Goal: Information Seeking & Learning: Find specific fact

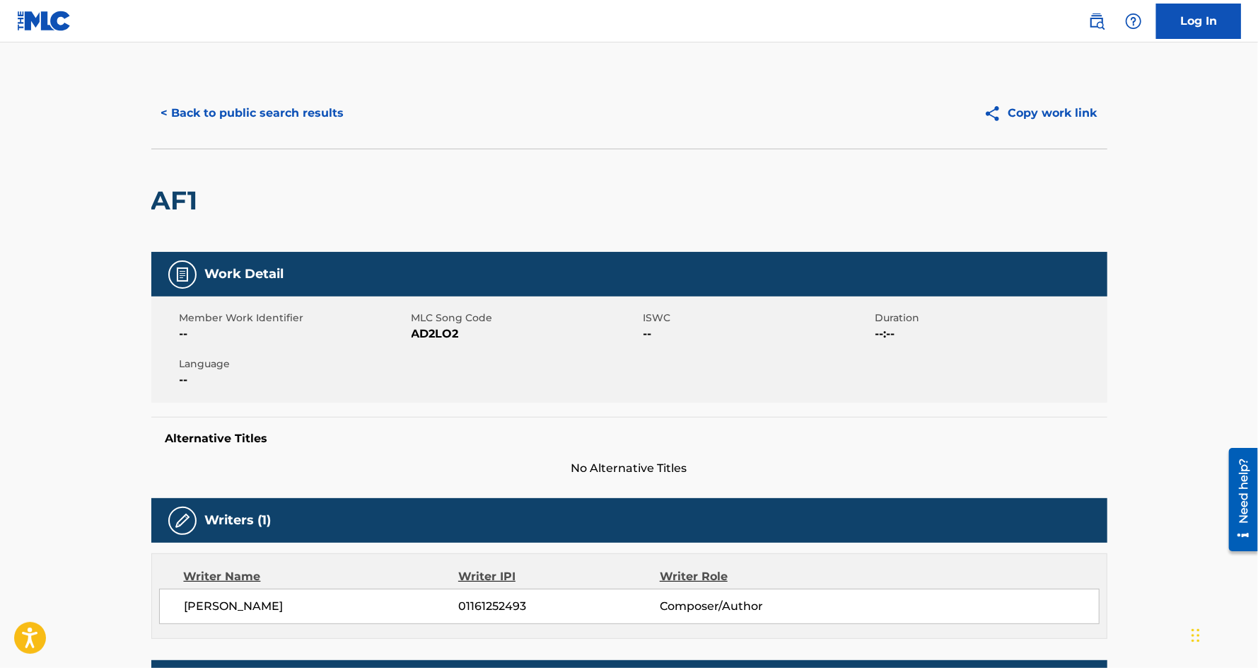
click at [202, 95] on button "< Back to public search results" at bounding box center [252, 112] width 203 height 35
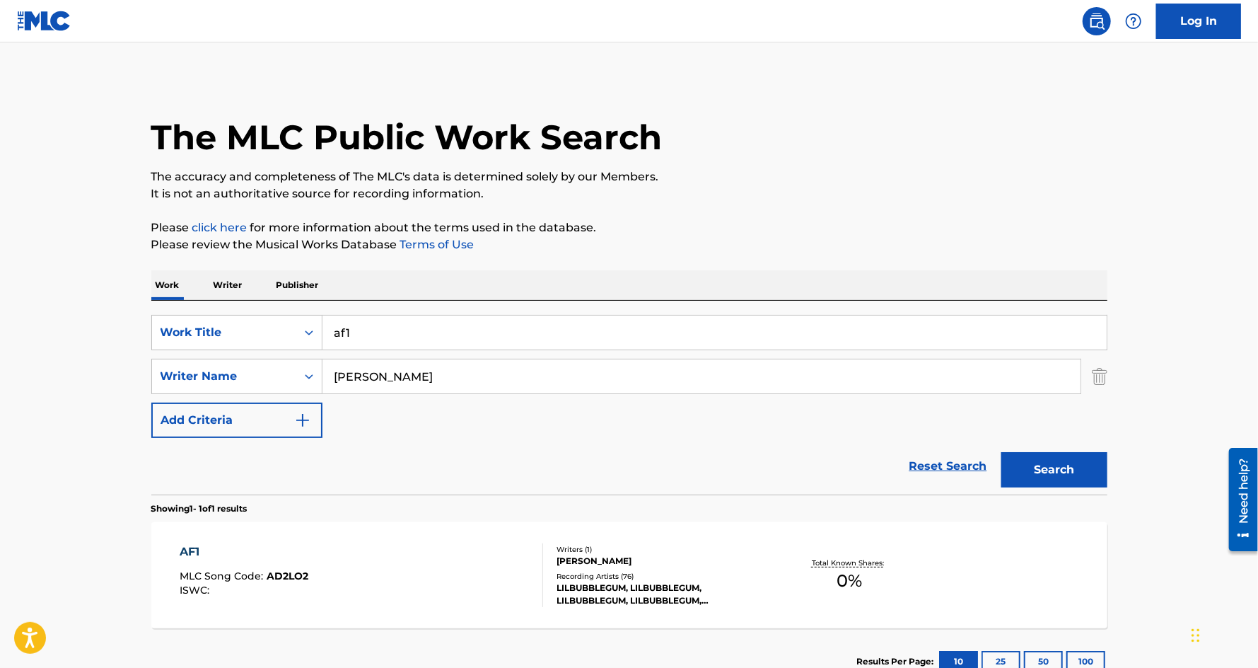
scroll to position [21, 0]
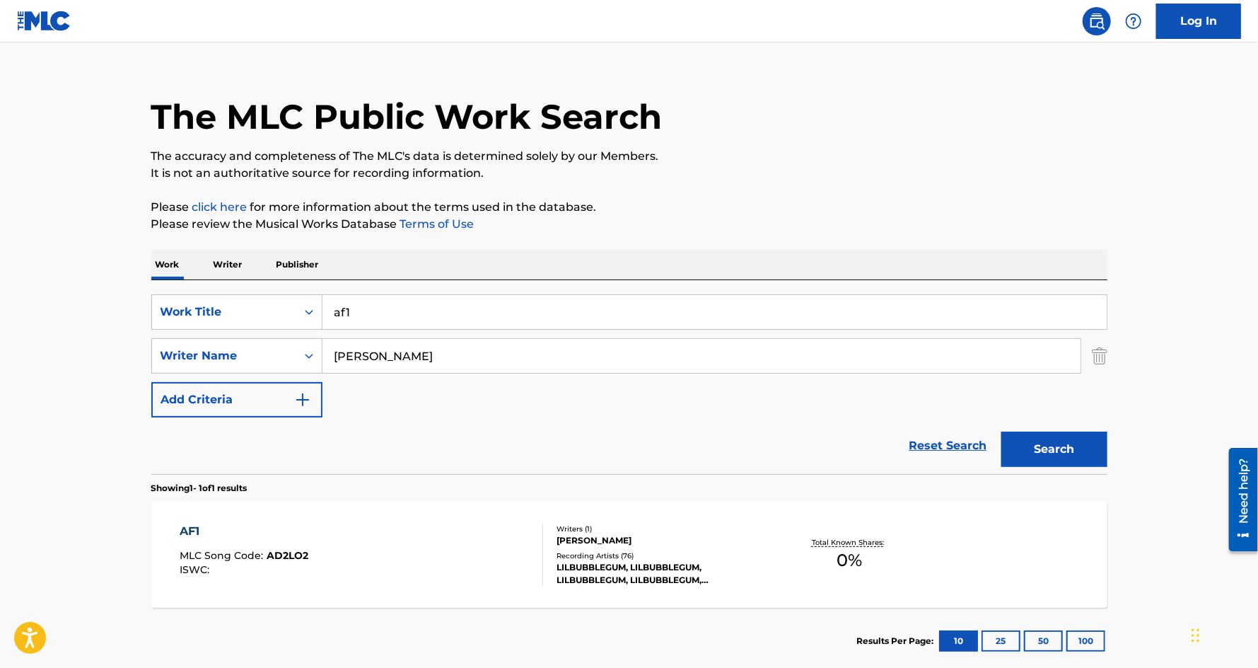
click at [371, 308] on input "af1" at bounding box center [714, 312] width 784 height 34
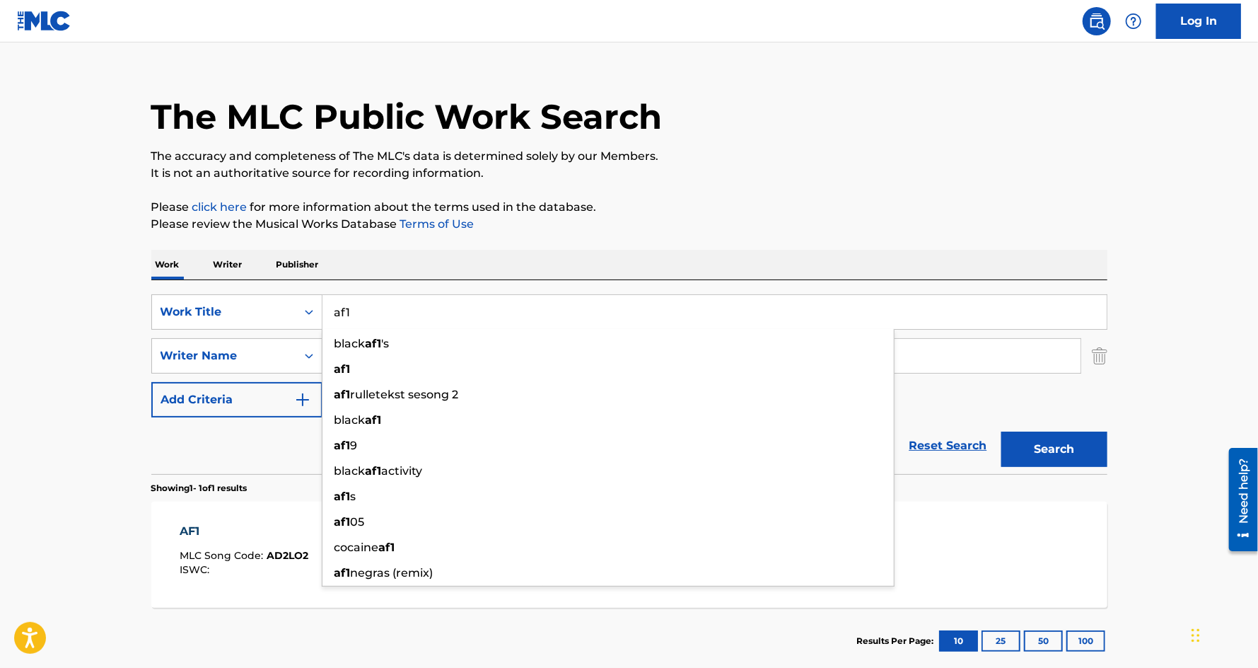
paste input "I DON T LIKE NIGGERS"
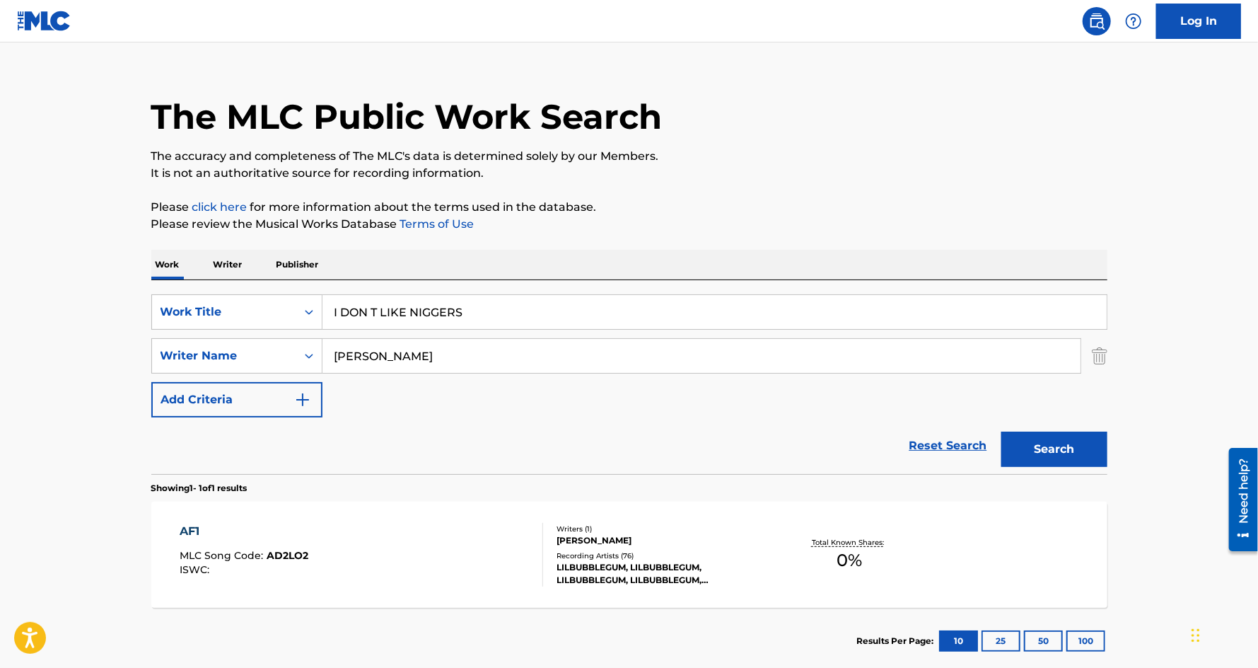
type input "I DON T LIKE NIGGERS"
click at [1001, 431] on button "Search" at bounding box center [1054, 448] width 106 height 35
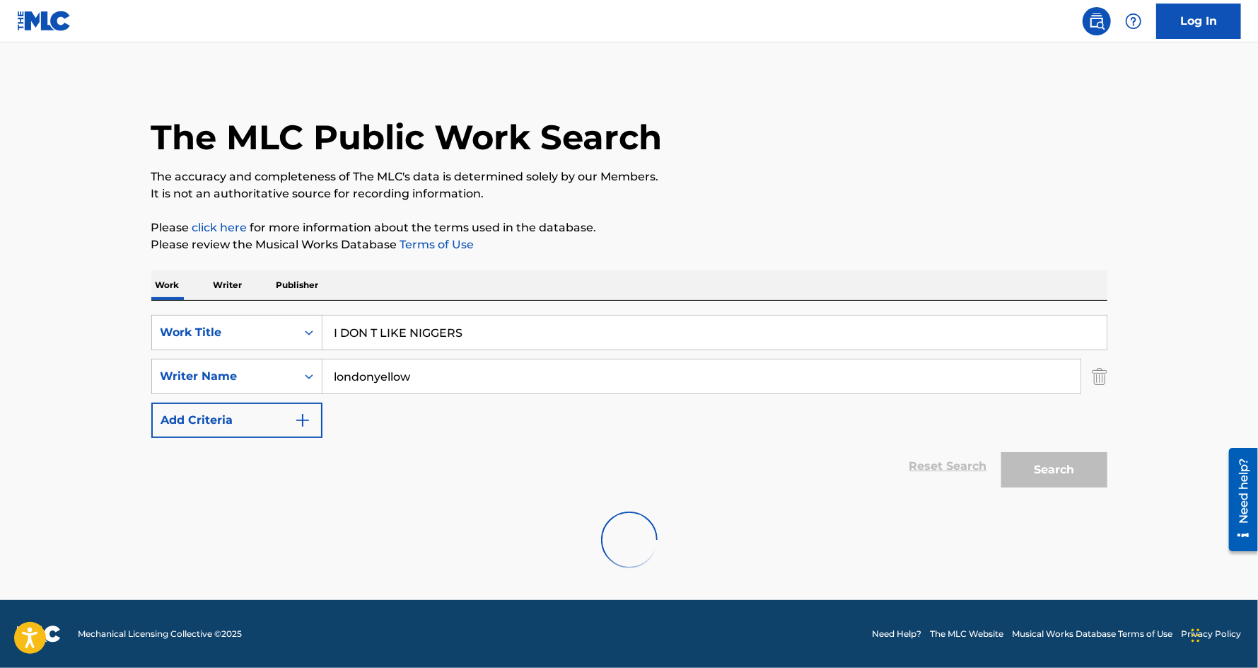
scroll to position [0, 0]
drag, startPoint x: 412, startPoint y: 380, endPoint x: 308, endPoint y: 380, distance: 103.3
click at [308, 380] on div "SearchWithCriteria6605e405-453b-40b0-a288-efeedc2b774a Writer Name [PERSON_NAME]" at bounding box center [629, 376] width 956 height 35
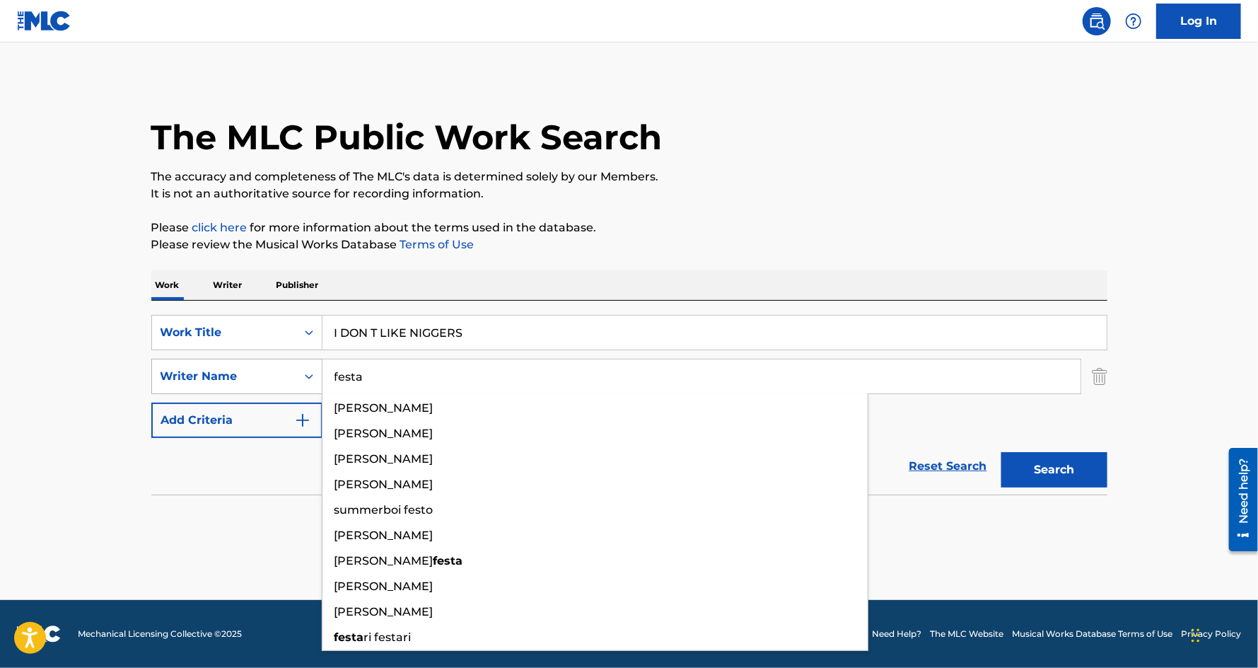
type input "festa"
click at [1001, 452] on button "Search" at bounding box center [1054, 469] width 106 height 35
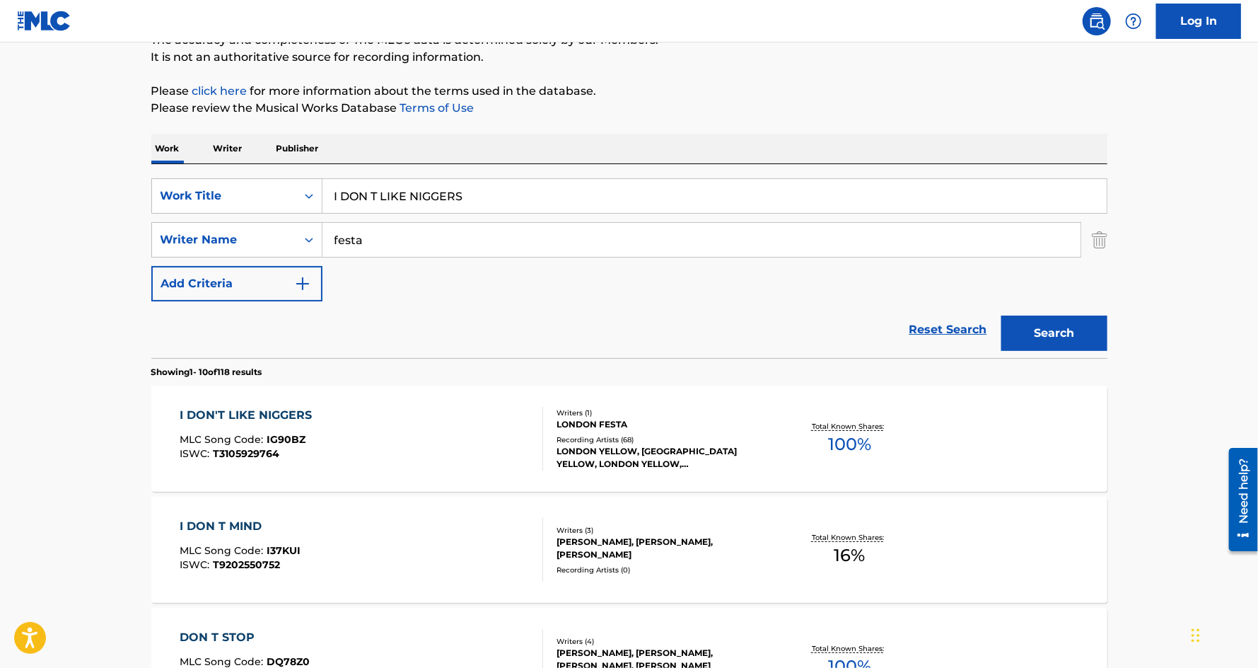
scroll to position [165, 0]
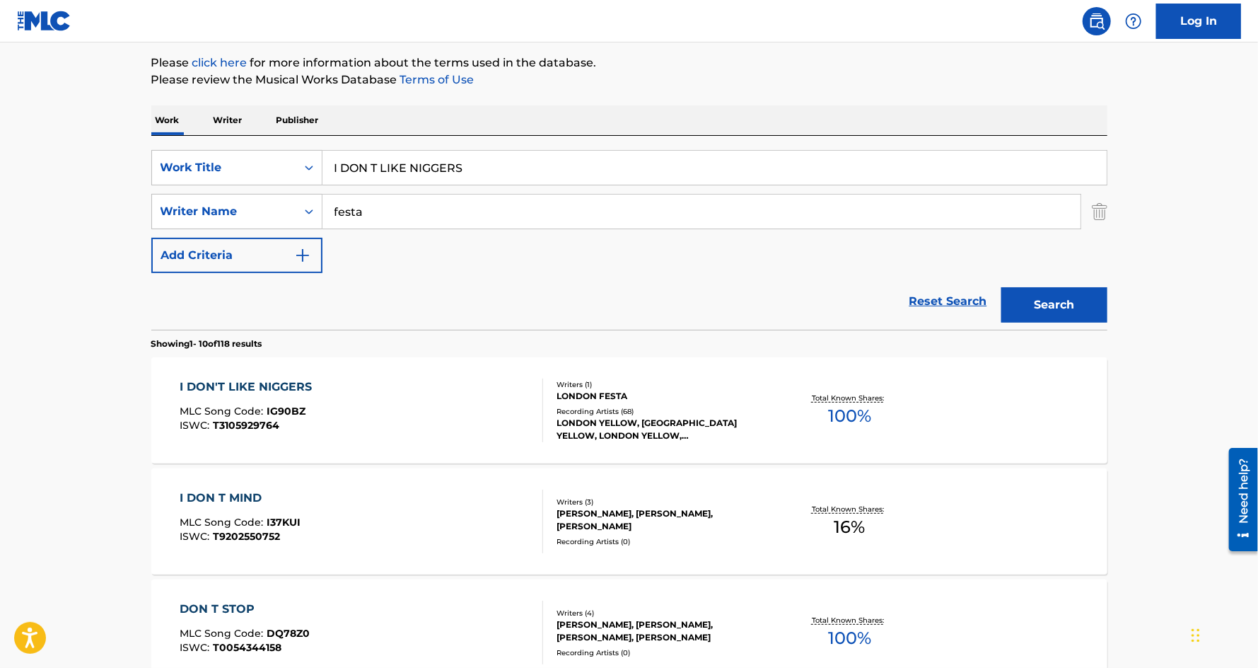
click at [231, 378] on div "I DON'T LIKE NIGGERS" at bounding box center [249, 386] width 139 height 17
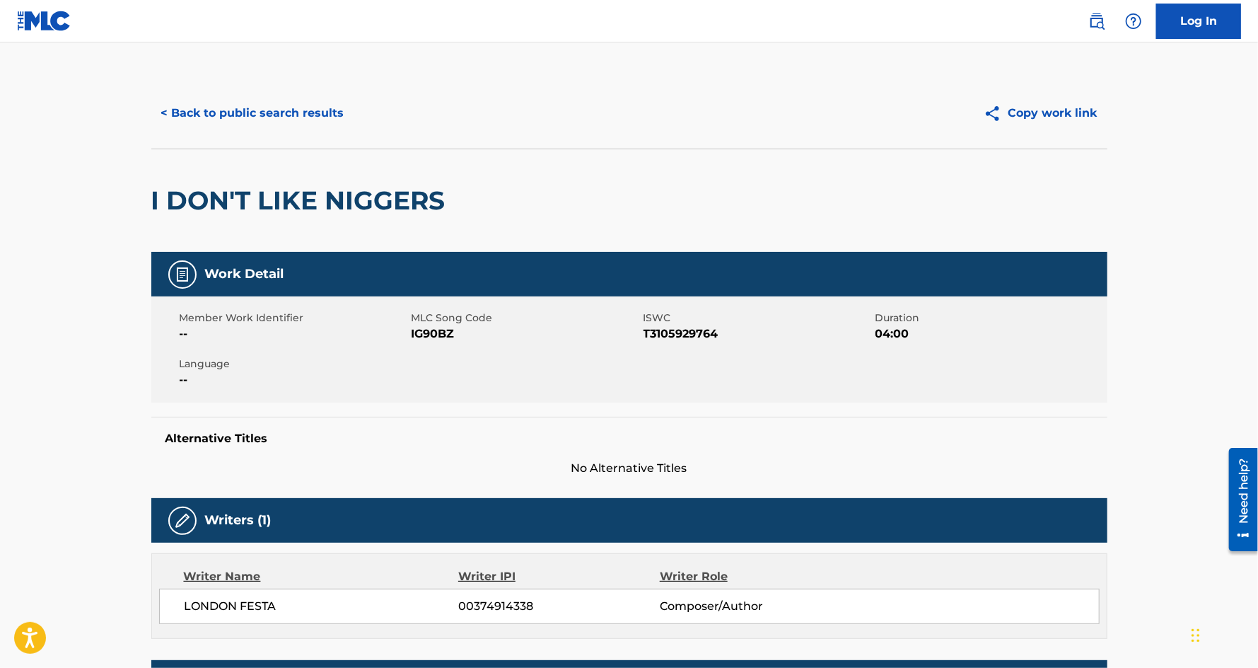
click at [232, 110] on button "< Back to public search results" at bounding box center [252, 112] width 203 height 35
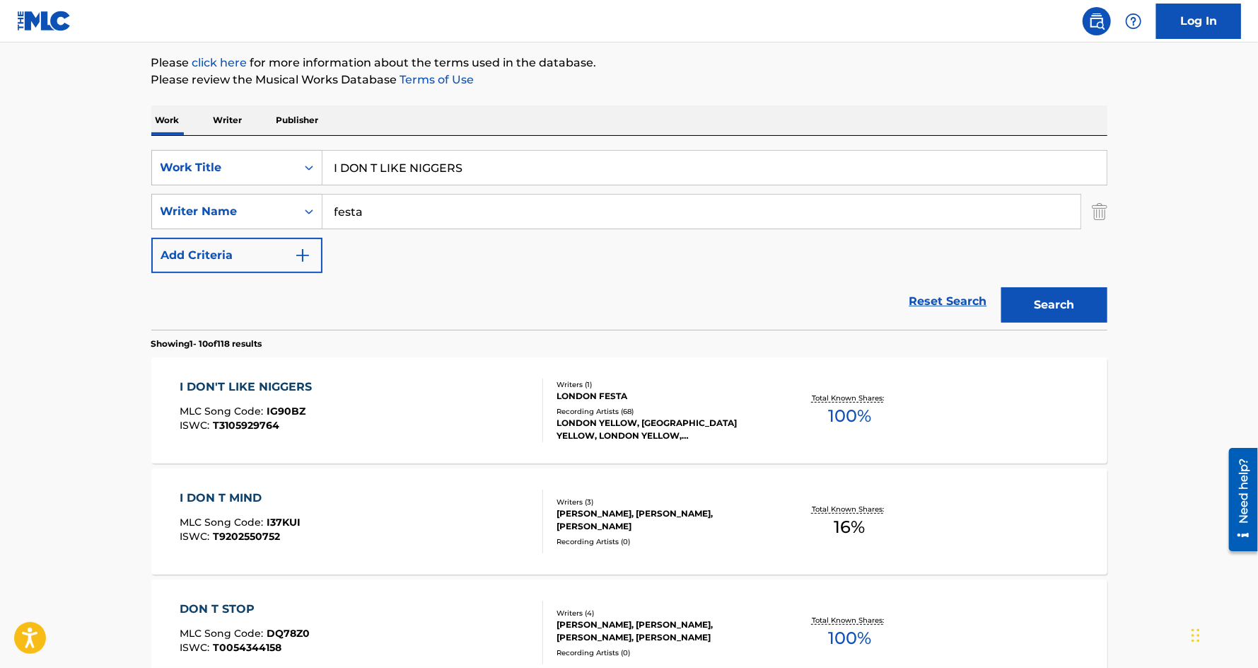
click at [464, 158] on input "I DON T LIKE NIGGERS" at bounding box center [714, 168] width 784 height 34
paste input "WHAT D HE SAY"
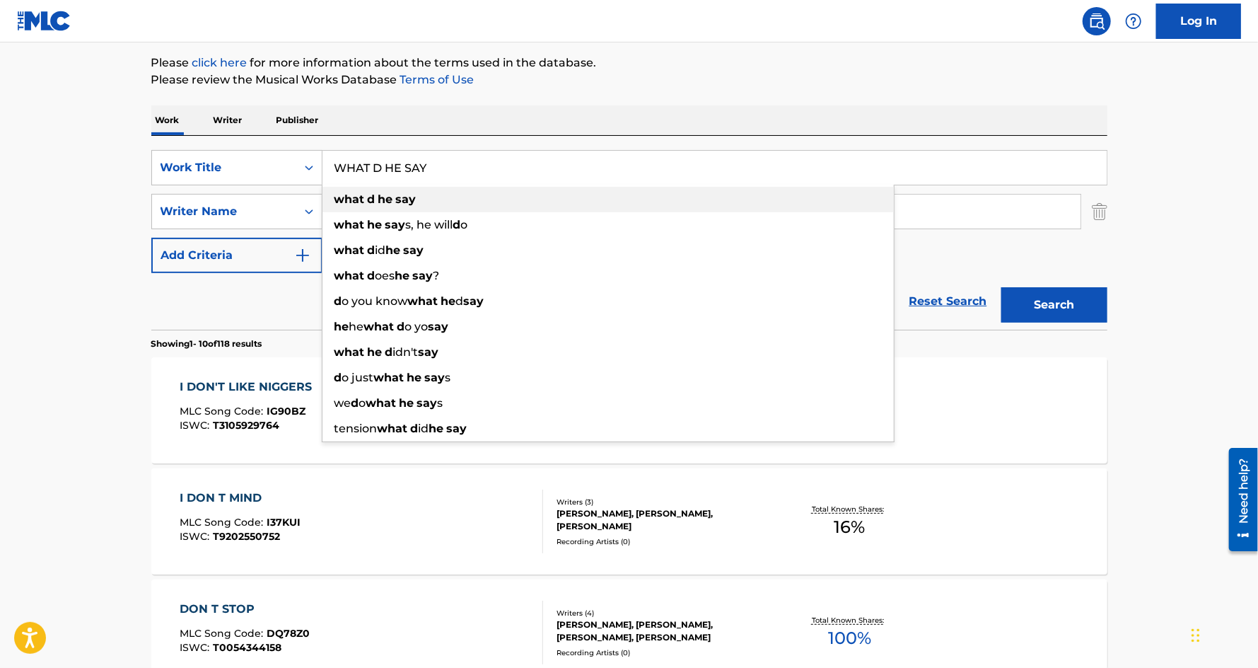
click at [338, 201] on strong "what" at bounding box center [350, 198] width 30 height 13
type input "what d he say"
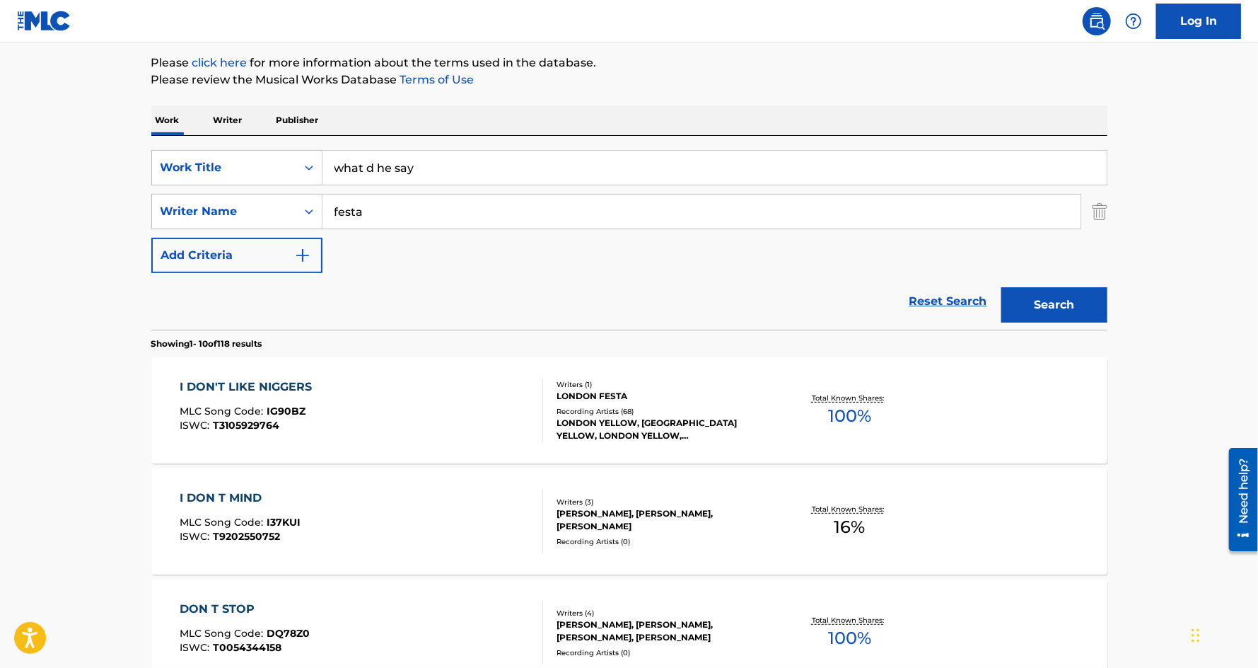
click at [355, 209] on input "festa" at bounding box center [701, 211] width 758 height 34
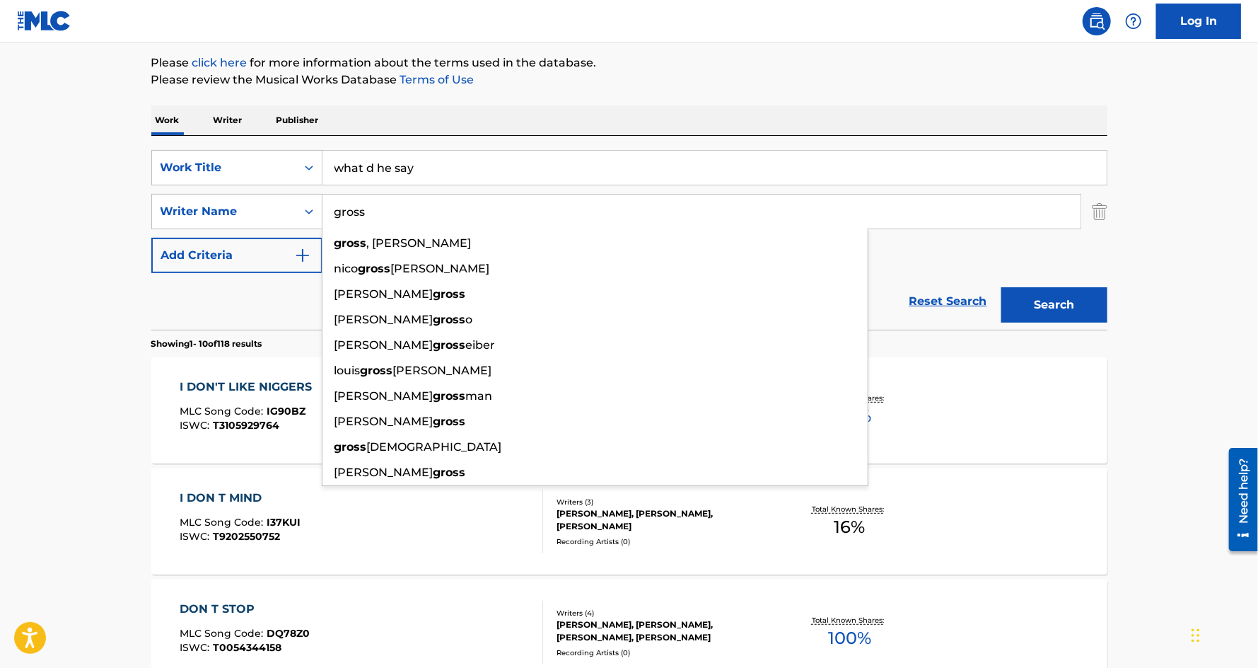
click at [1001, 287] on button "Search" at bounding box center [1054, 304] width 106 height 35
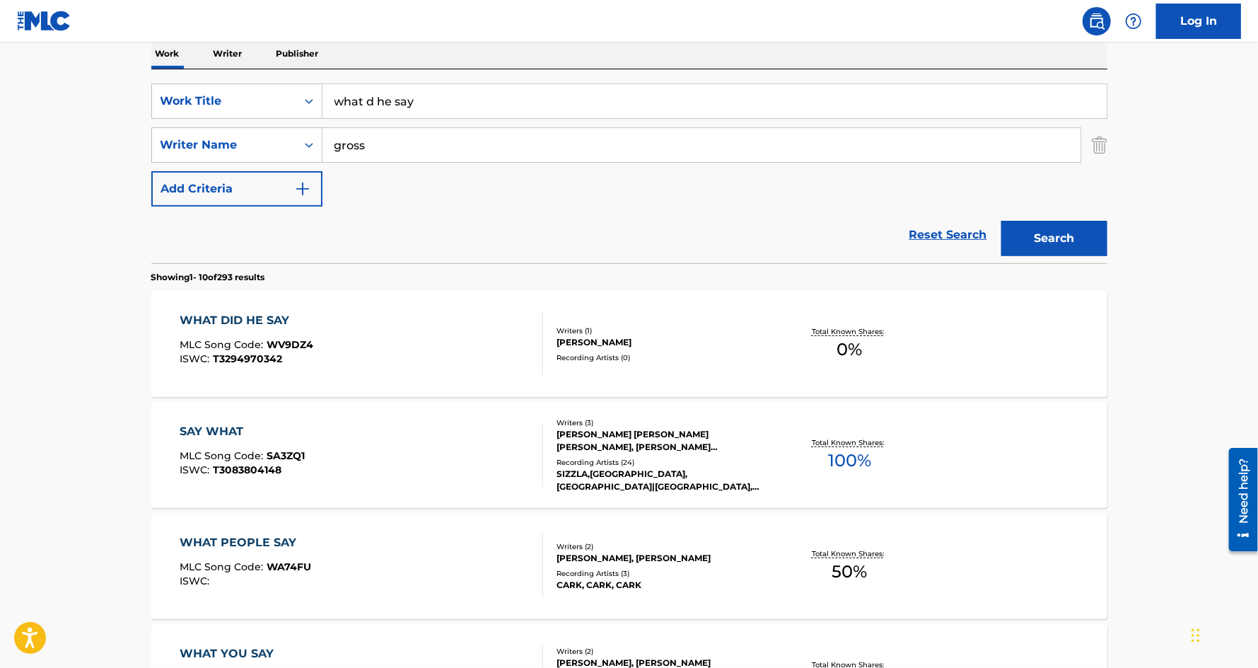
scroll to position [232, 0]
click at [334, 146] on input "gross" at bounding box center [701, 144] width 758 height 34
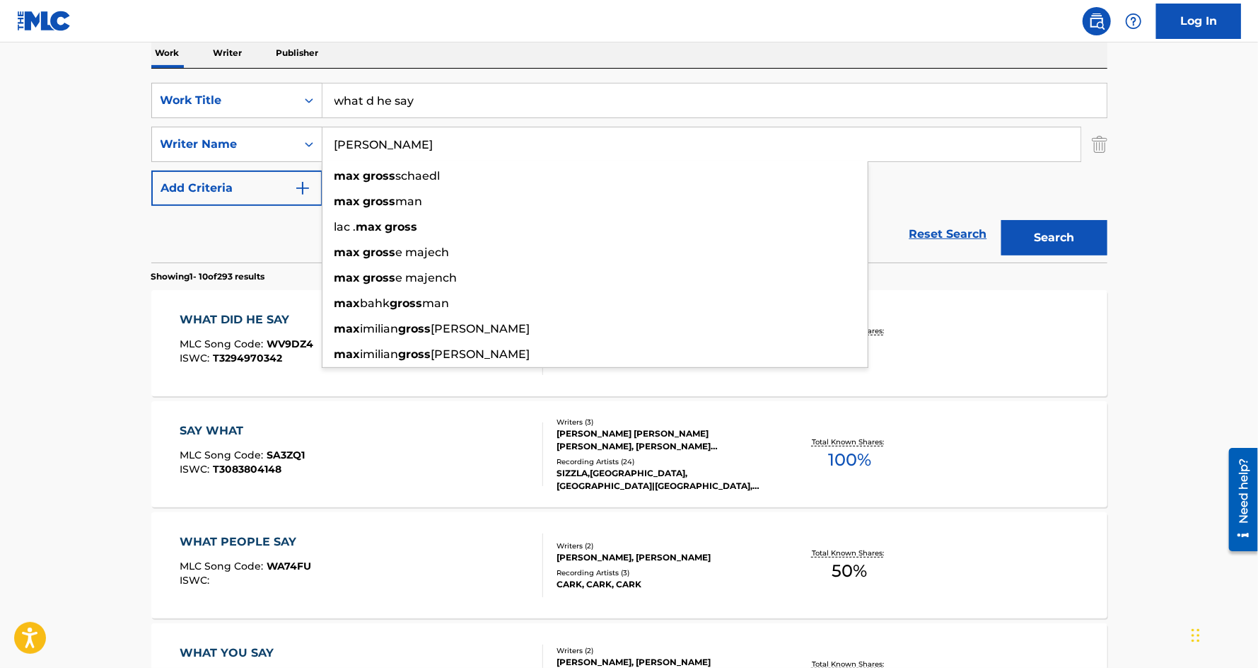
type input "[PERSON_NAME]"
click at [1001, 220] on button "Search" at bounding box center [1054, 237] width 106 height 35
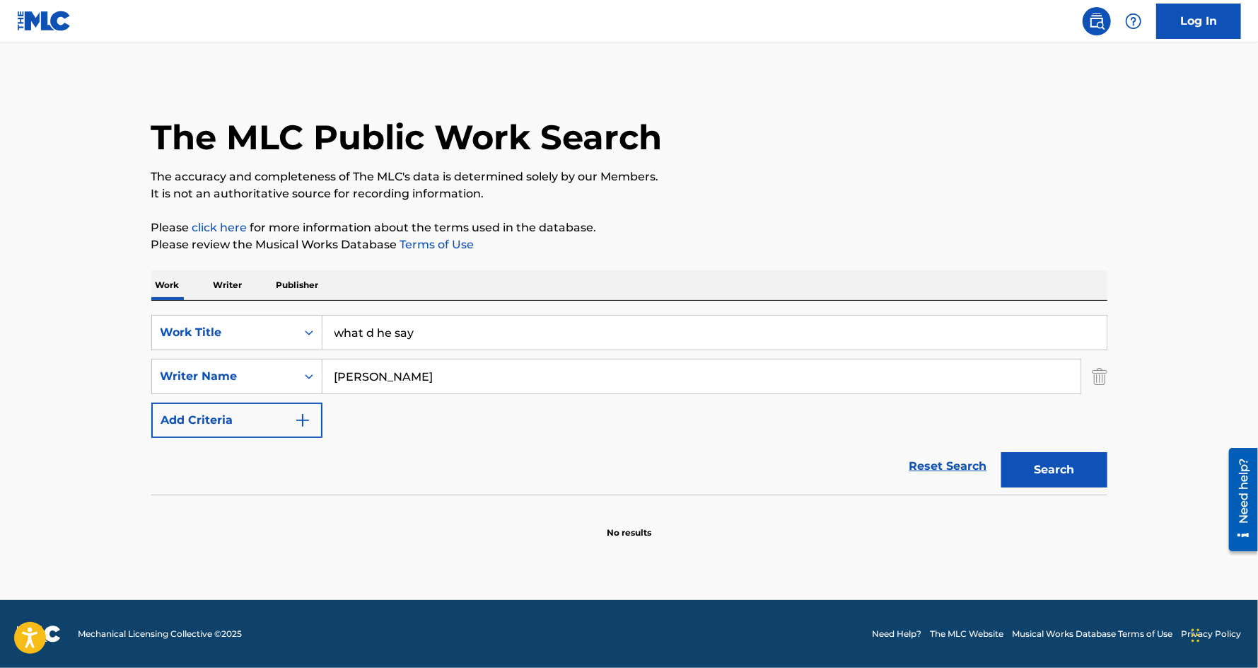
click at [365, 335] on input "what d he say" at bounding box center [714, 332] width 784 height 34
click at [1001, 452] on button "Search" at bounding box center [1054, 469] width 106 height 35
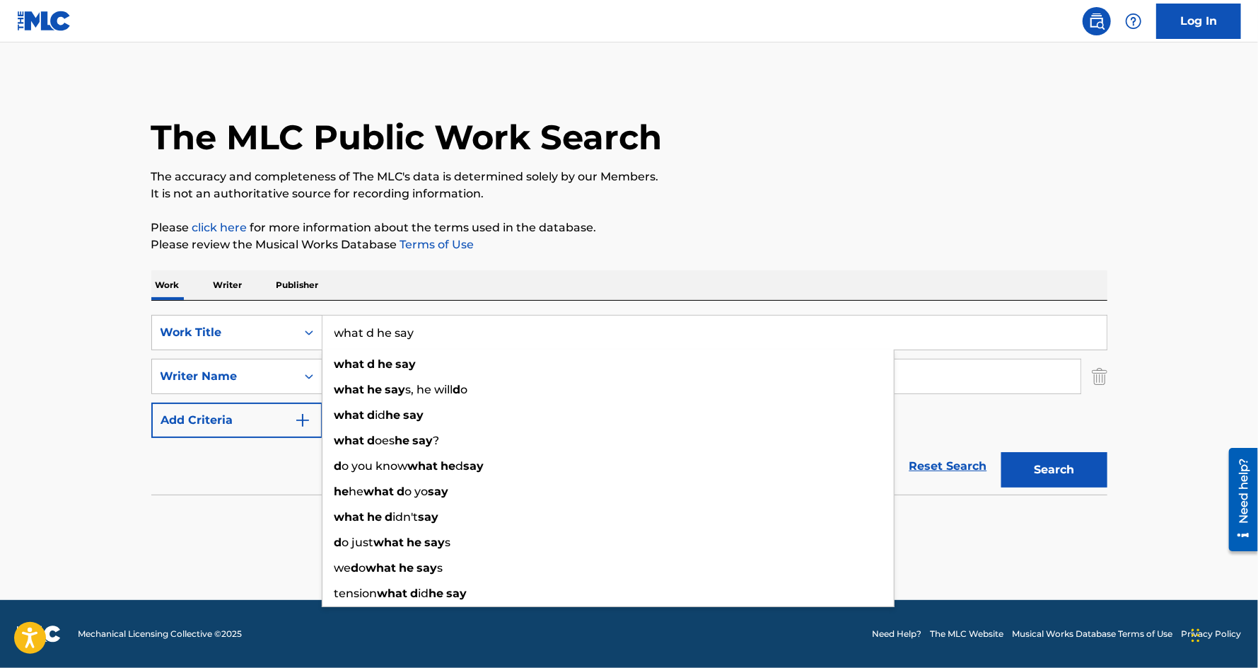
type input "what d he say"
click at [1001, 452] on button "Search" at bounding box center [1054, 469] width 106 height 35
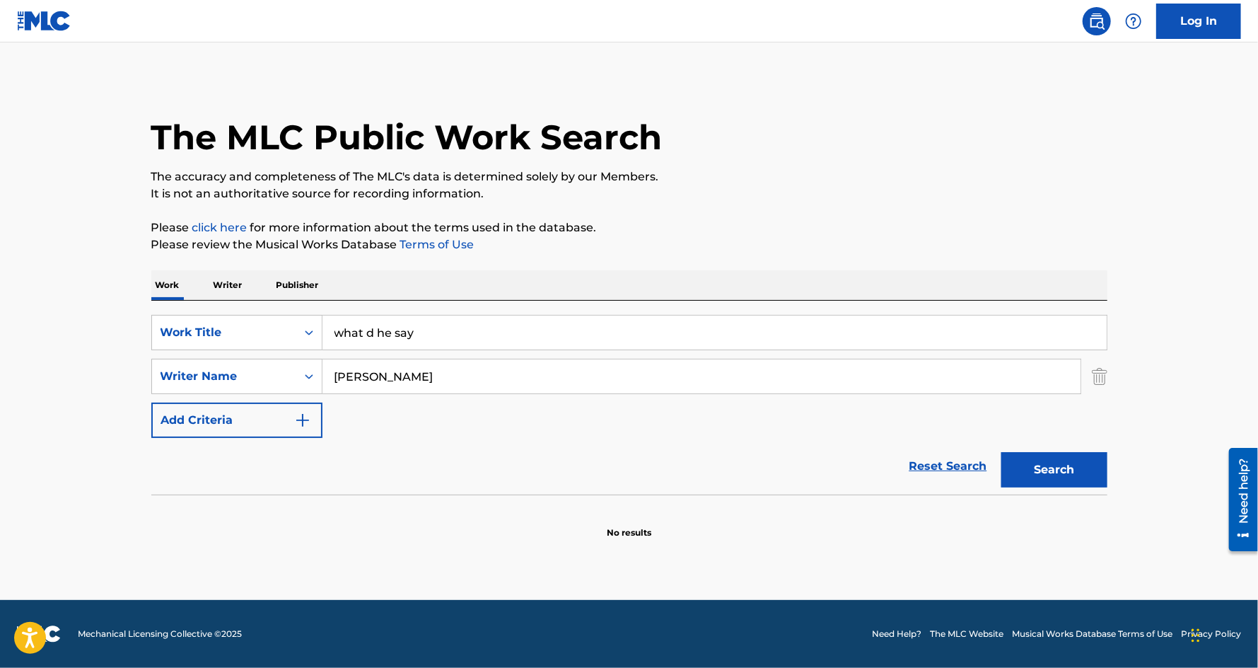
click at [352, 376] on input "[PERSON_NAME]" at bounding box center [701, 376] width 758 height 34
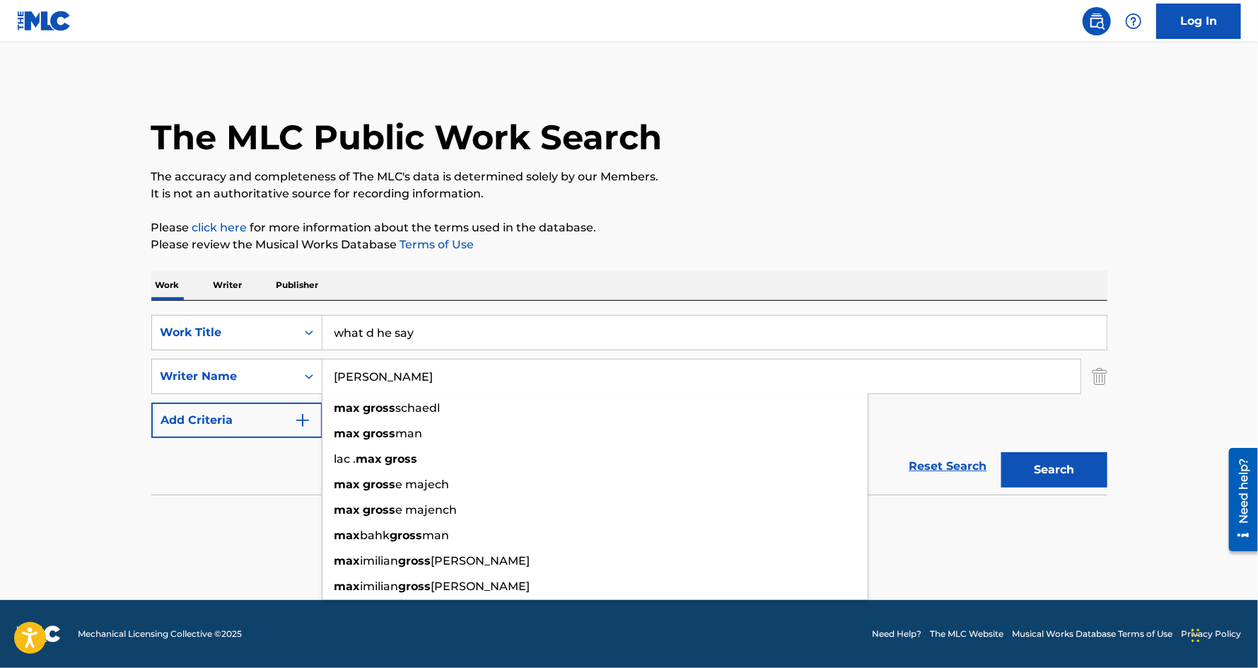
click at [352, 376] on input "[PERSON_NAME]" at bounding box center [701, 376] width 758 height 34
type input "gross"
click at [1001, 452] on button "Search" at bounding box center [1054, 469] width 106 height 35
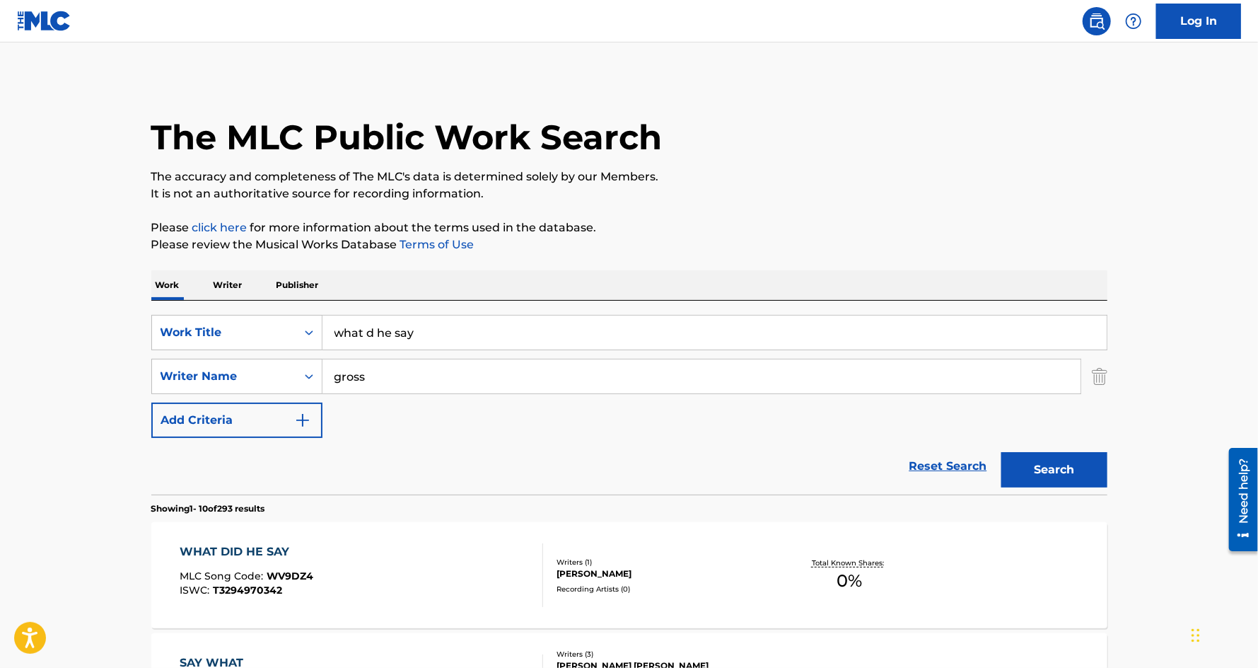
click at [390, 328] on input "what d he say" at bounding box center [714, 332] width 784 height 34
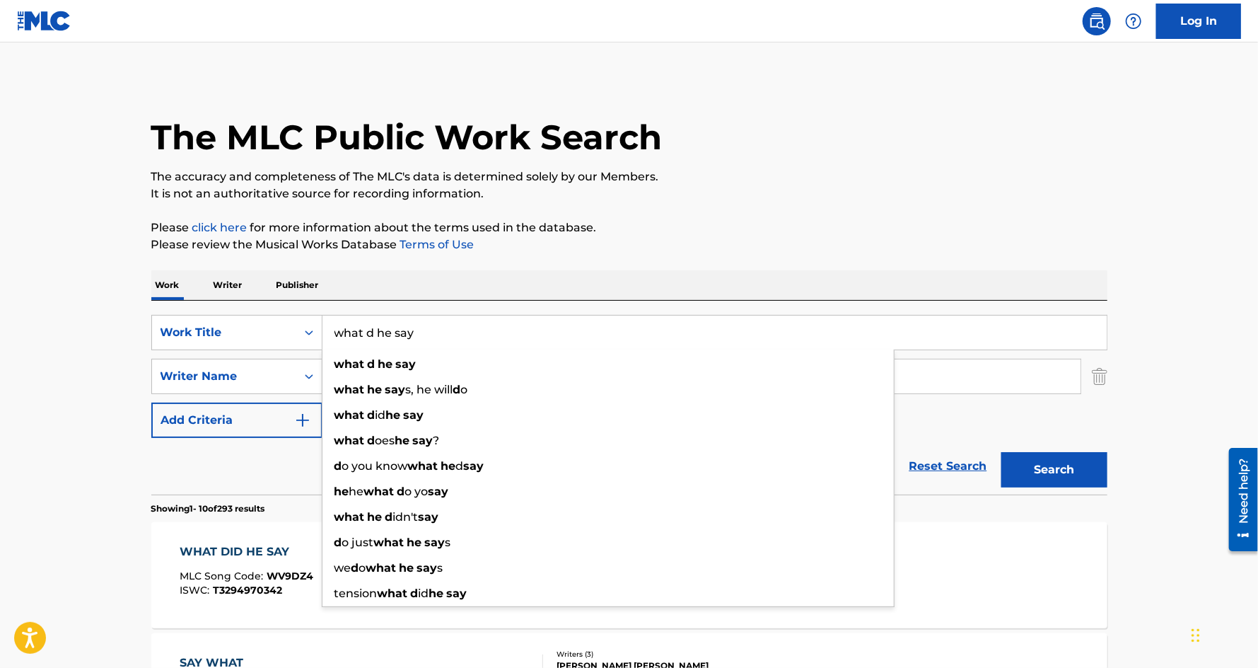
click at [390, 328] on input "what d he say" at bounding box center [714, 332] width 784 height 34
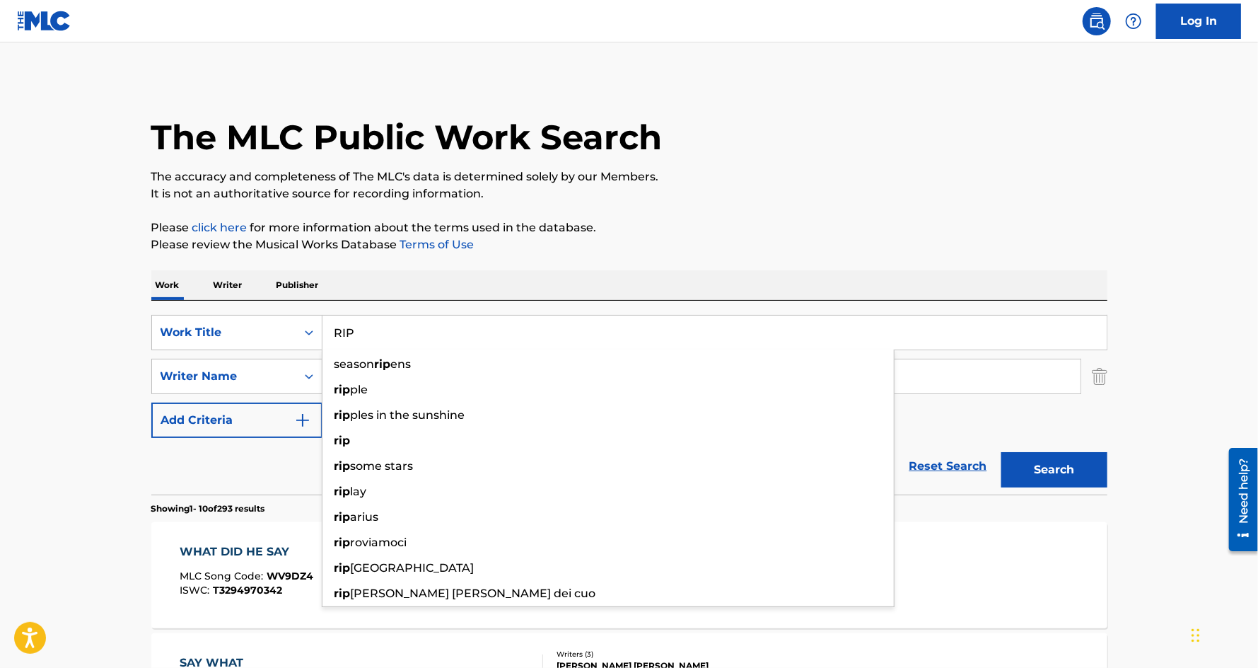
type input "RIP"
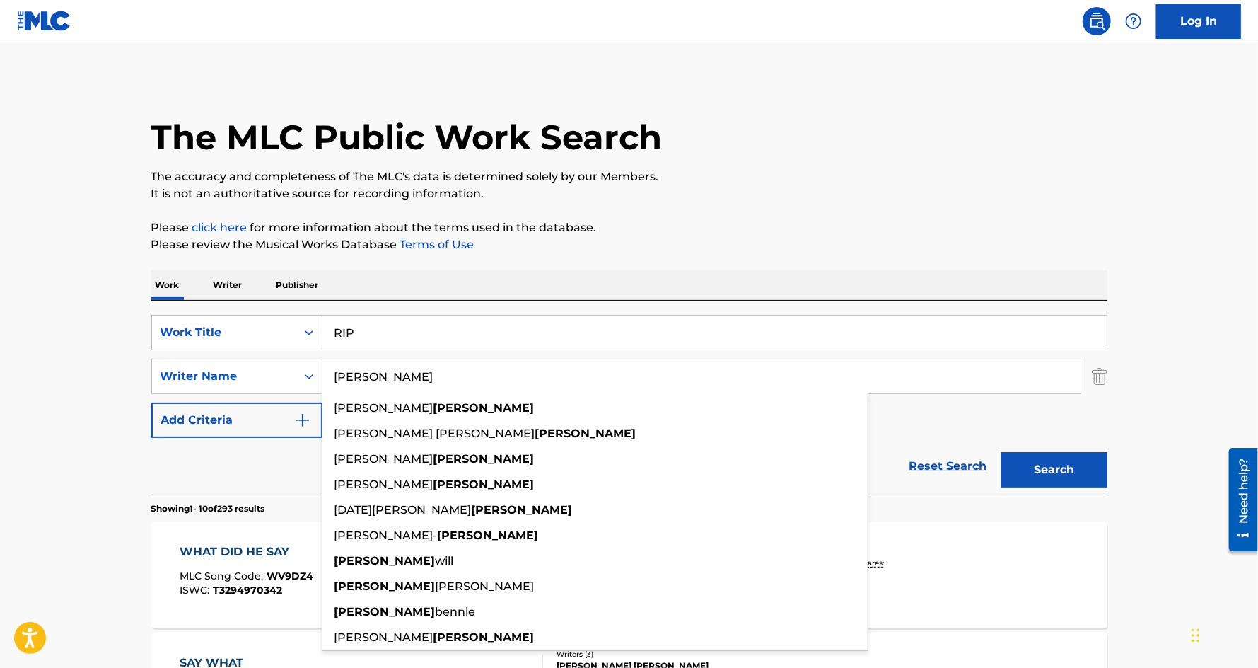
type input "[PERSON_NAME]"
click at [1001, 452] on button "Search" at bounding box center [1054, 469] width 106 height 35
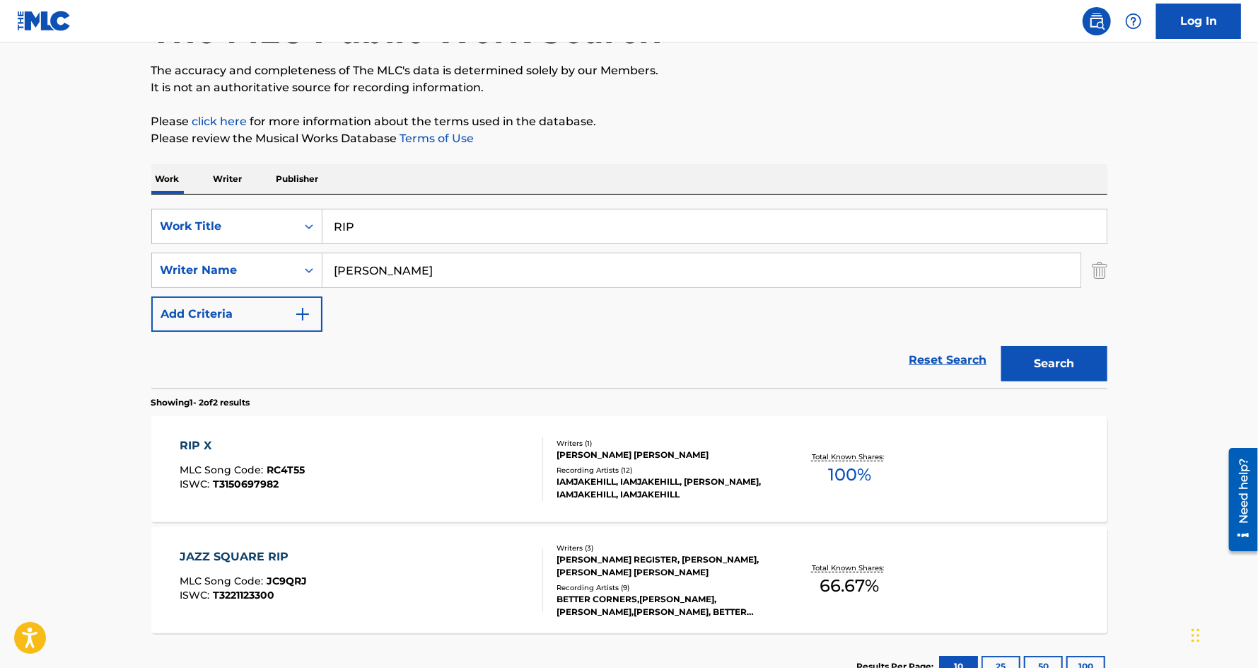
scroll to position [139, 0]
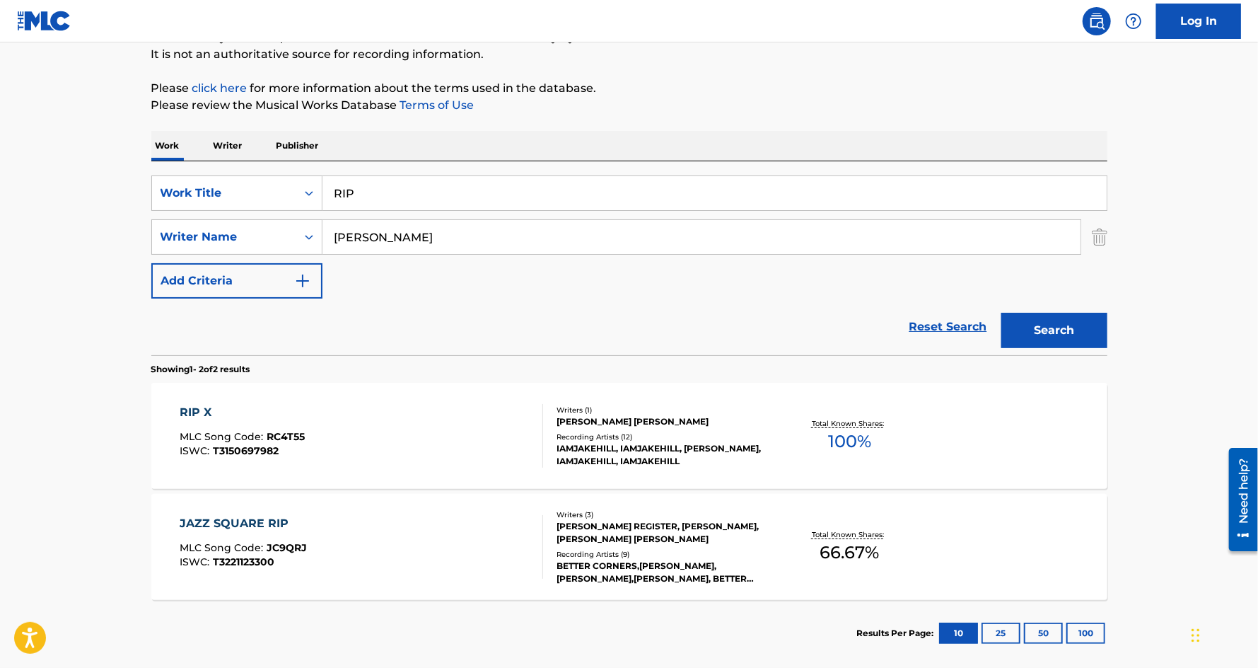
click at [194, 411] on div "RIP X" at bounding box center [242, 412] width 125 height 17
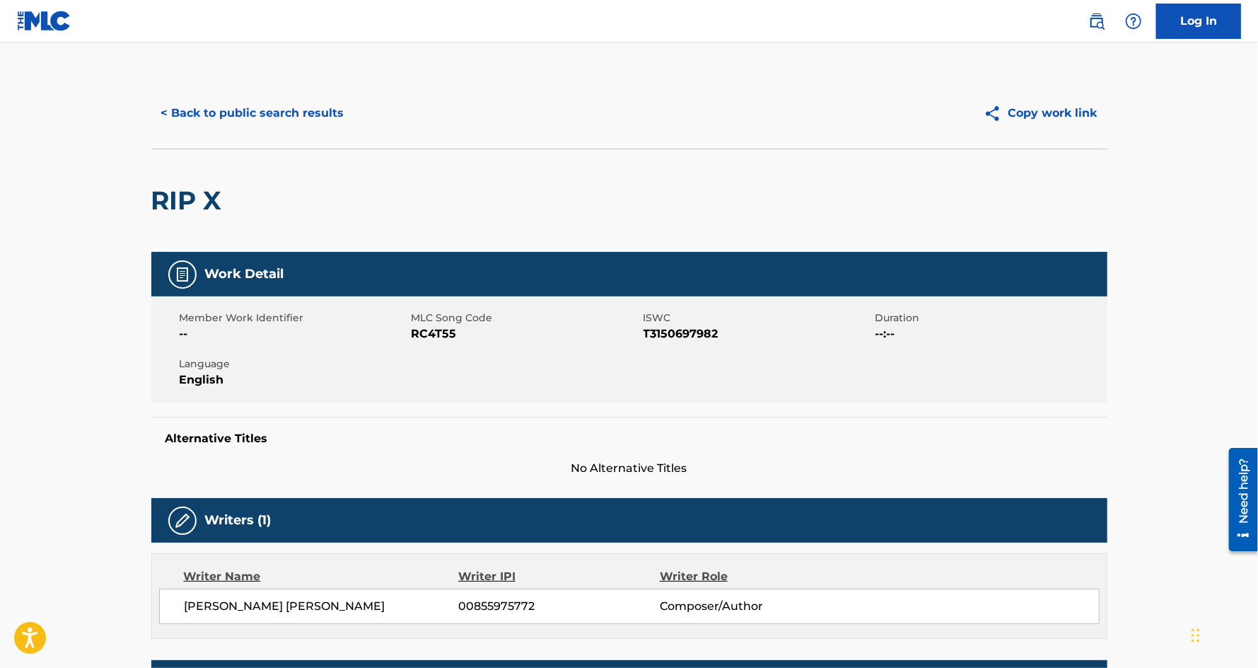
click at [210, 113] on button "< Back to public search results" at bounding box center [252, 112] width 203 height 35
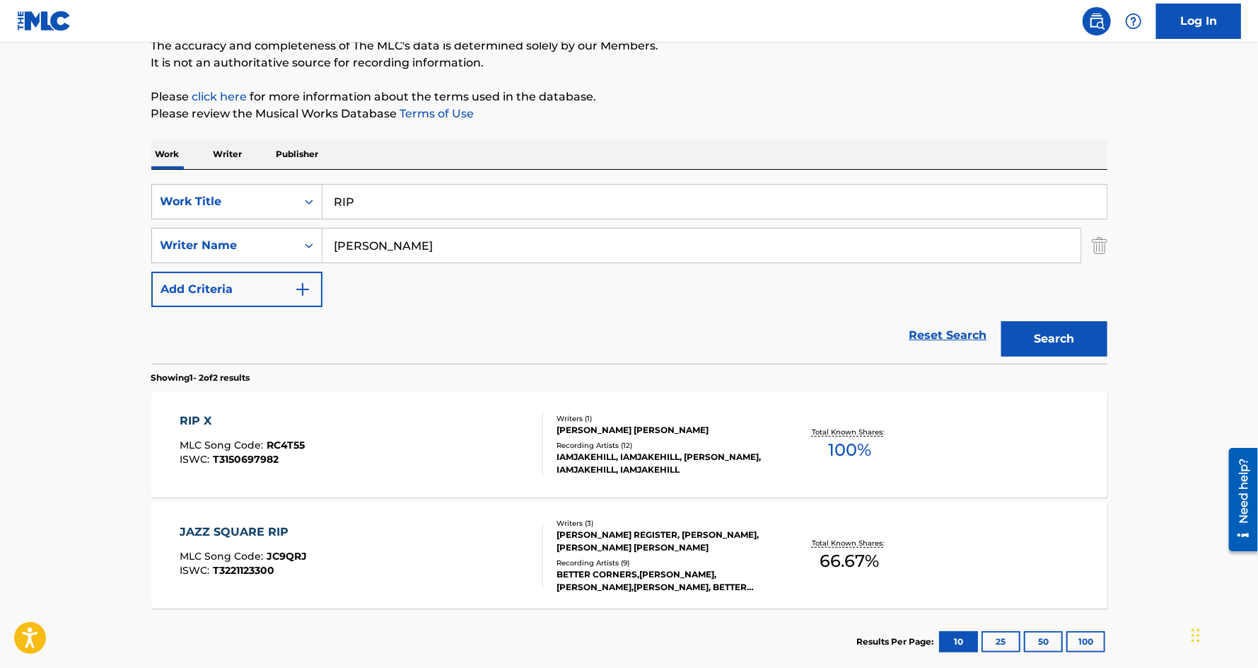
click at [391, 197] on input "RIP" at bounding box center [714, 202] width 784 height 34
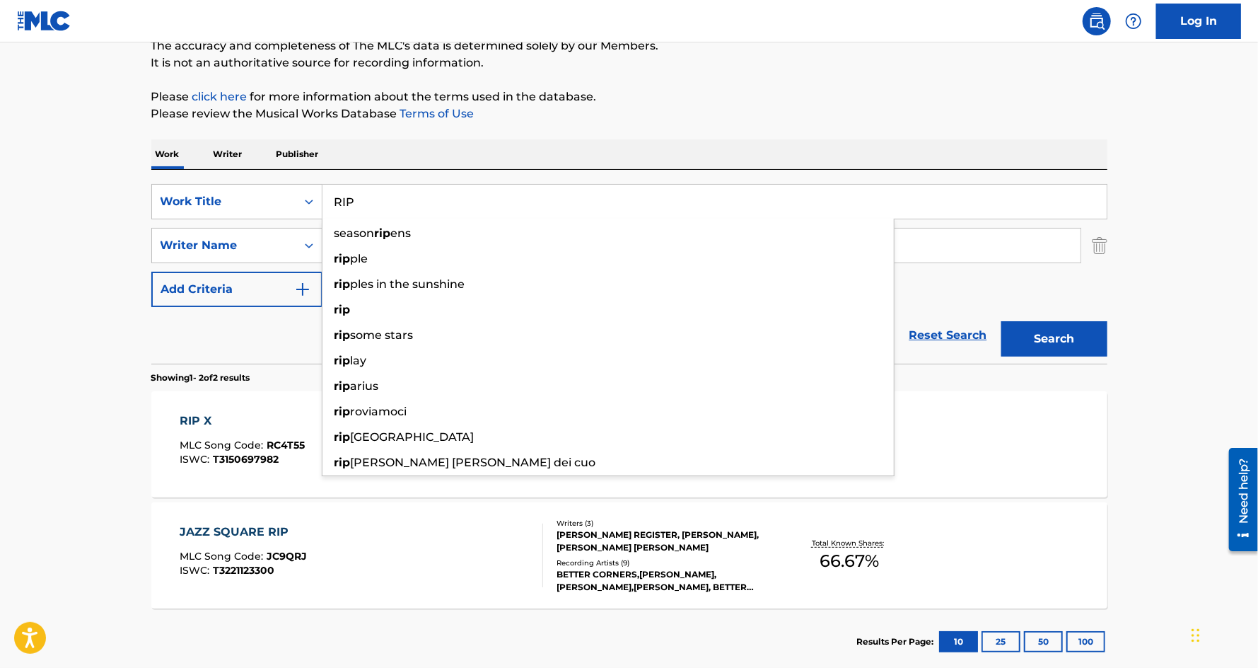
click at [391, 197] on input "RIP" at bounding box center [714, 202] width 784 height 34
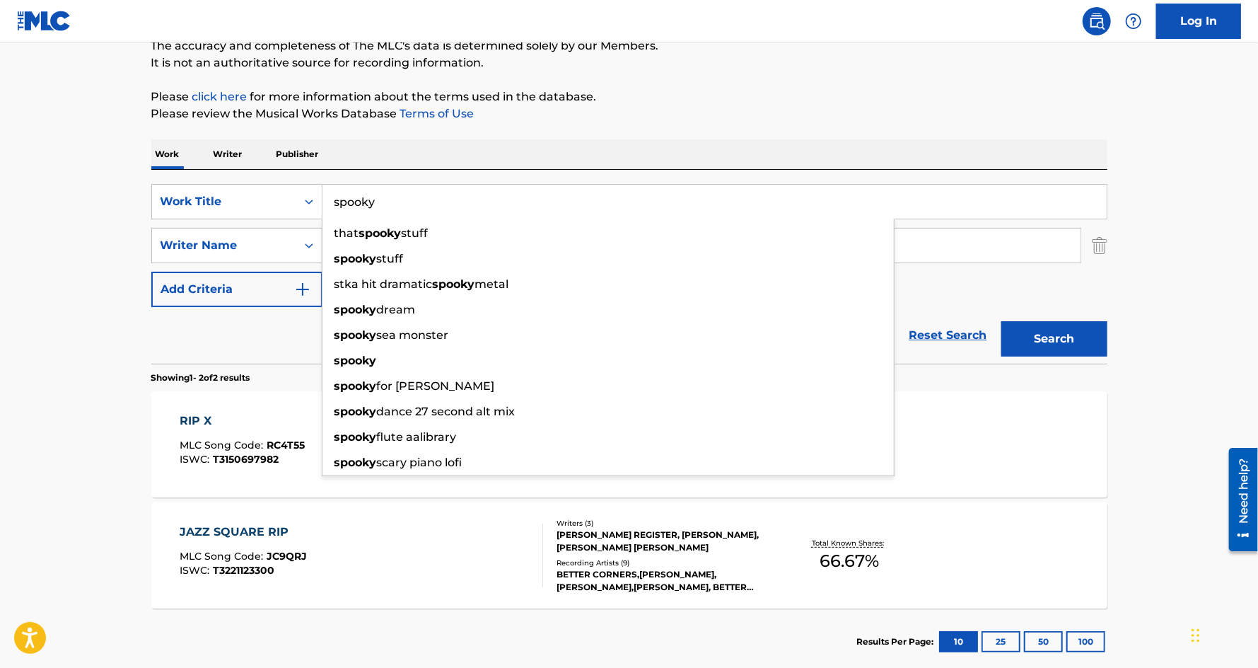
type input "spooky"
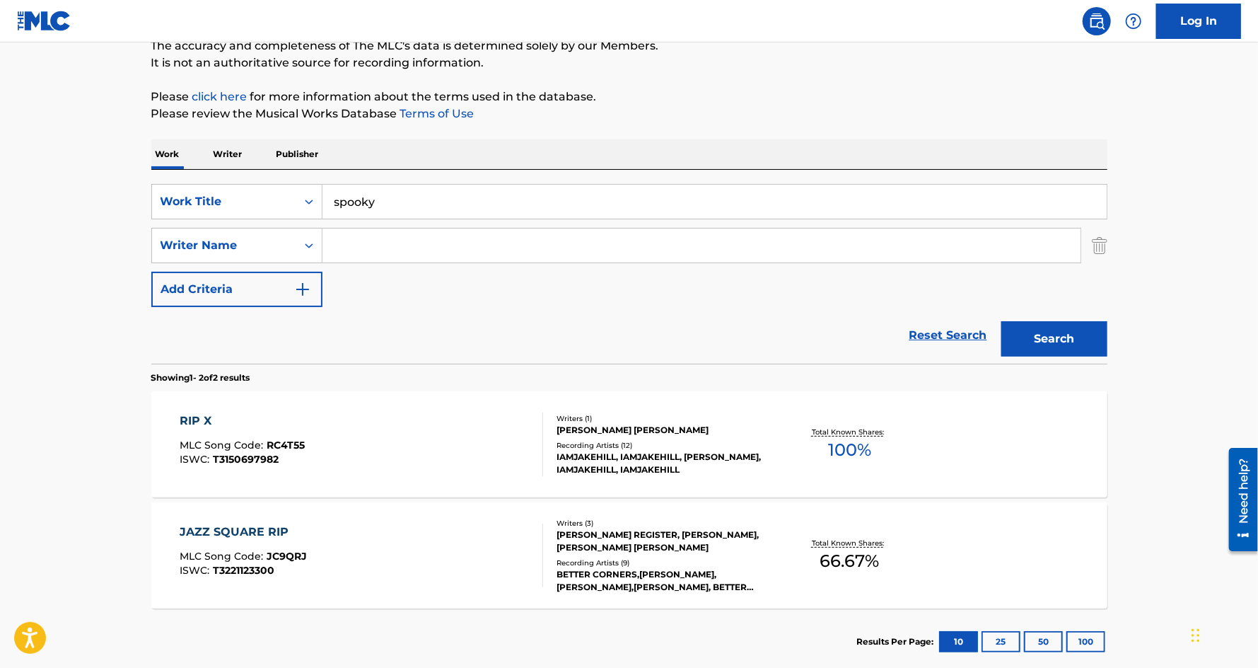
paste input "[PERSON_NAME]"
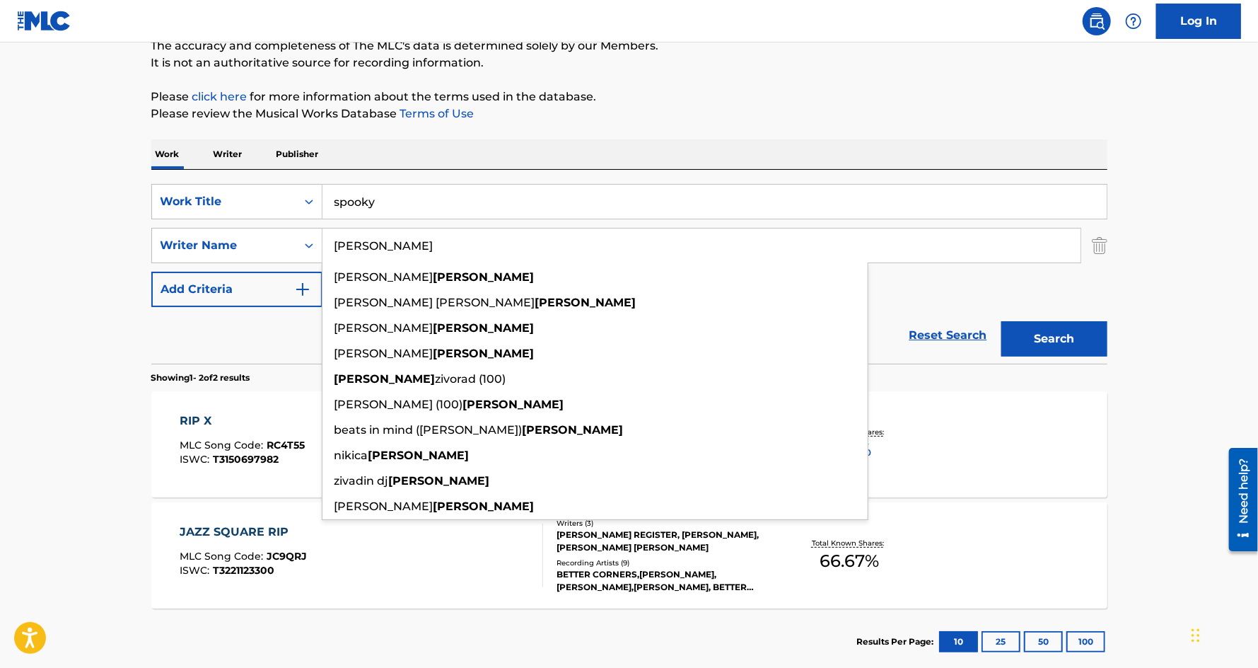
type input "[PERSON_NAME]"
click at [1001, 321] on button "Search" at bounding box center [1054, 338] width 106 height 35
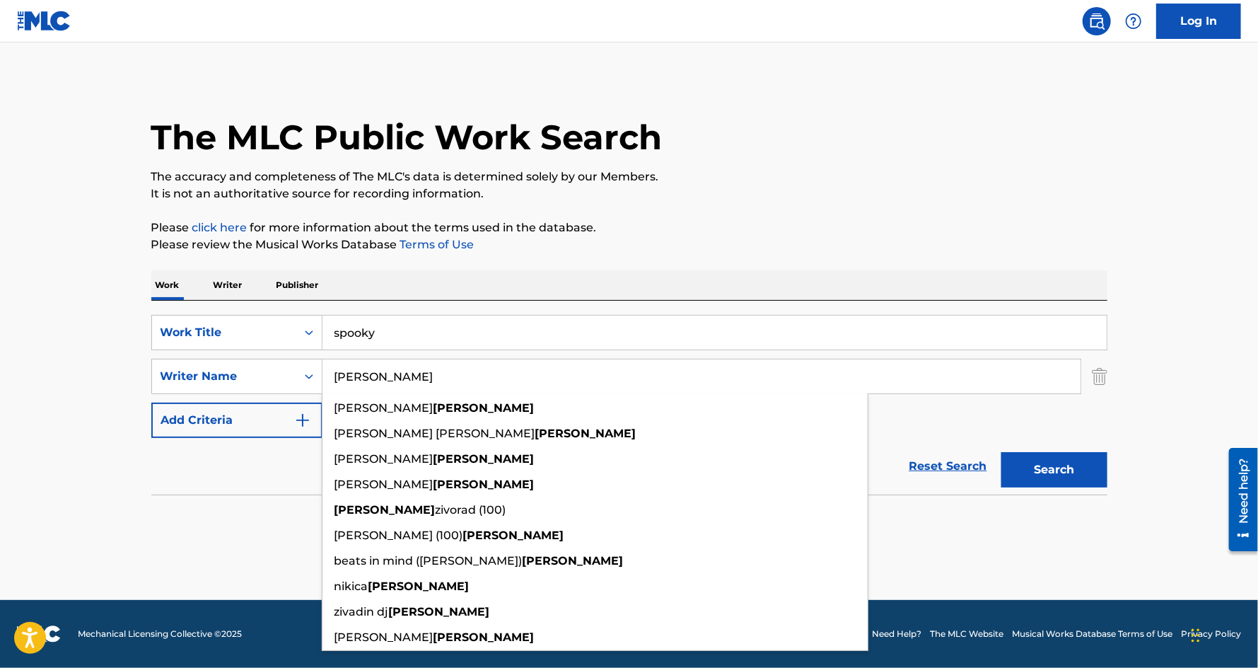
click at [393, 344] on input "spooky" at bounding box center [714, 332] width 784 height 34
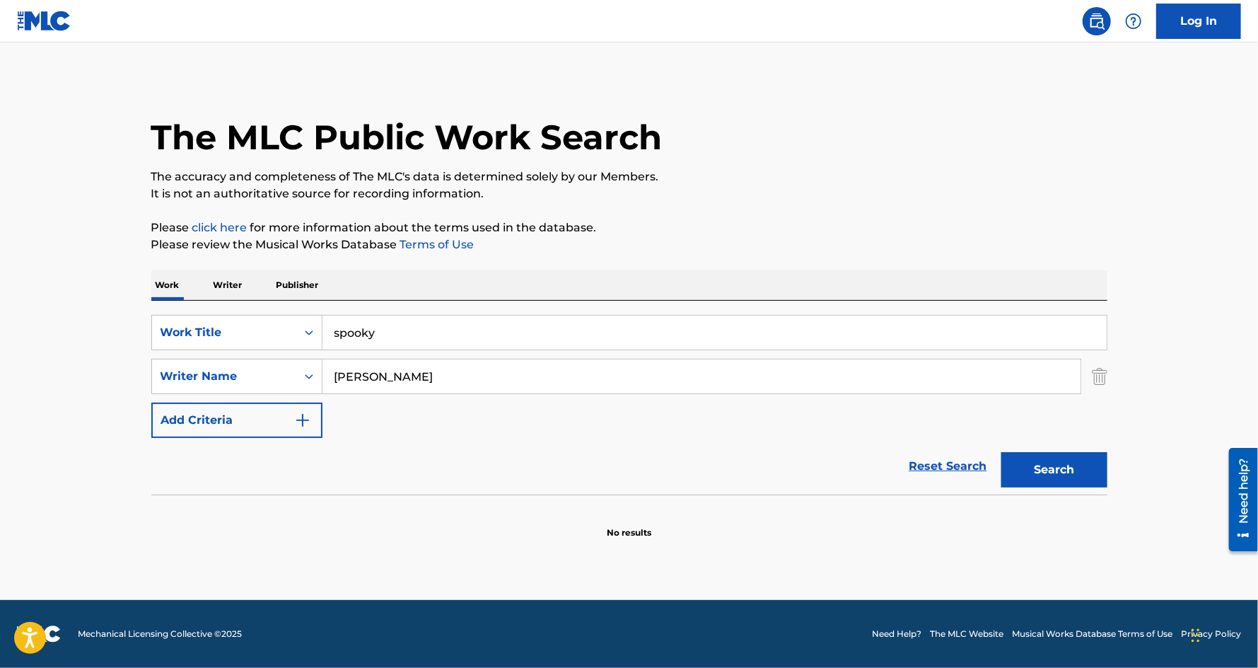
click at [393, 344] on input "spooky" at bounding box center [714, 332] width 784 height 34
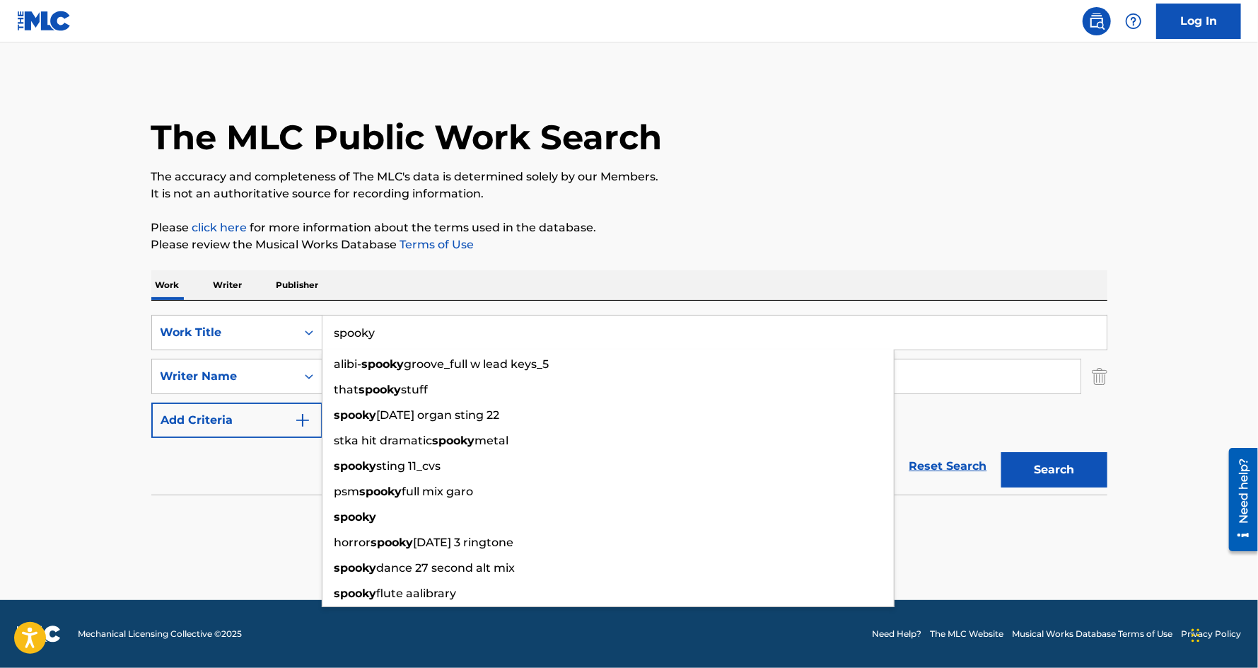
click at [393, 344] on input "spooky" at bounding box center [714, 332] width 784 height 34
paste input "BRAND NEW"
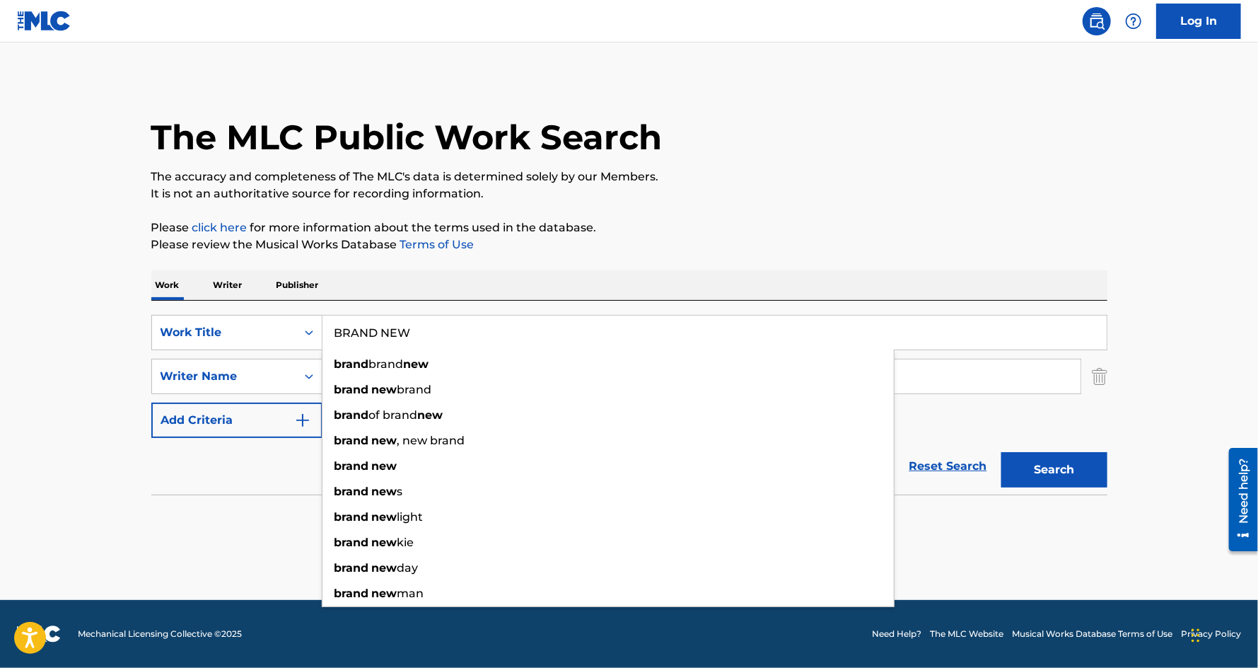
type input "BRAND NEW"
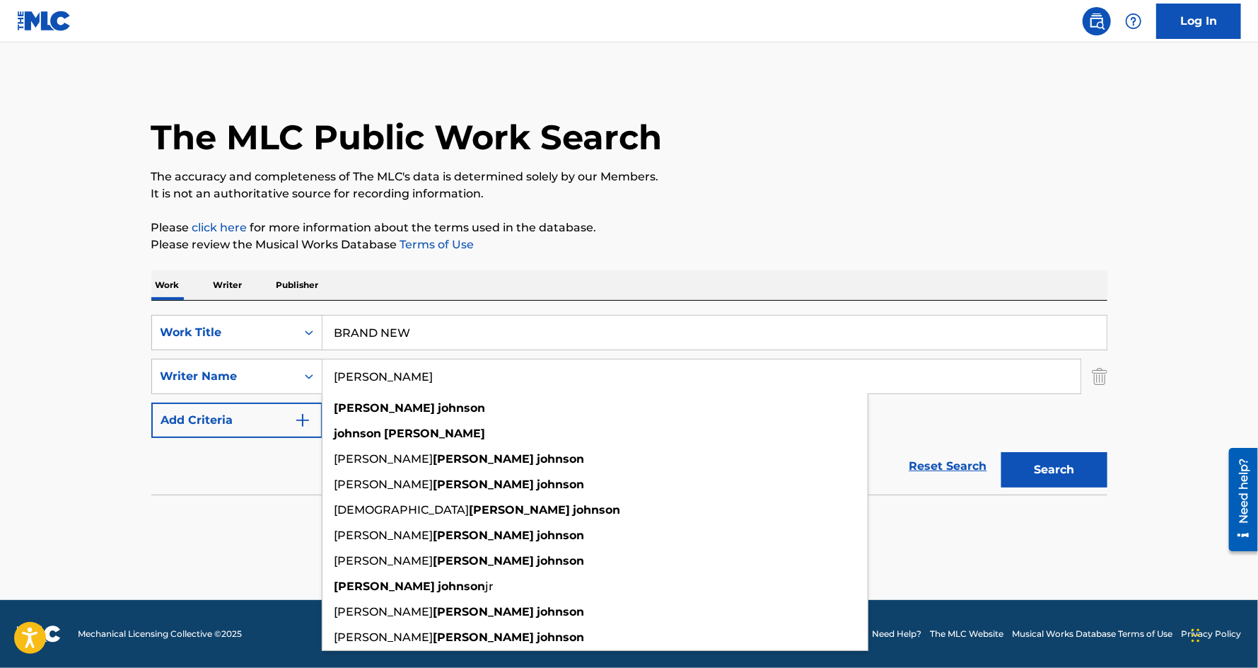
type input "[PERSON_NAME]"
click at [1001, 452] on button "Search" at bounding box center [1054, 469] width 106 height 35
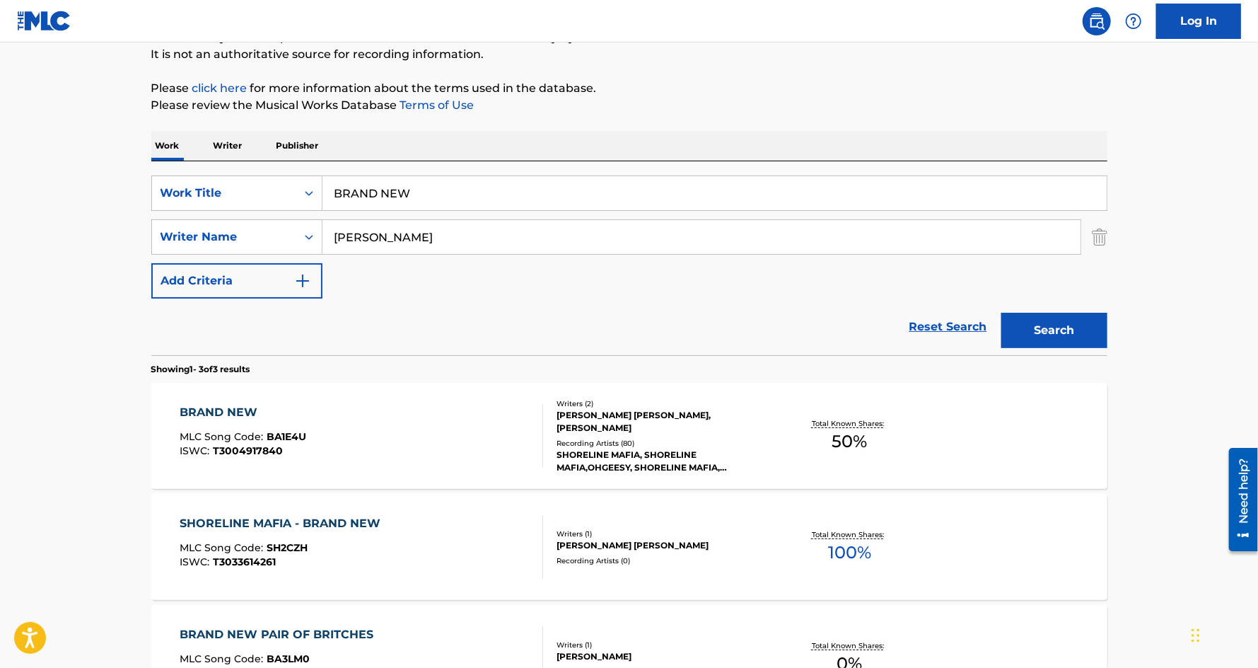
scroll to position [143, 0]
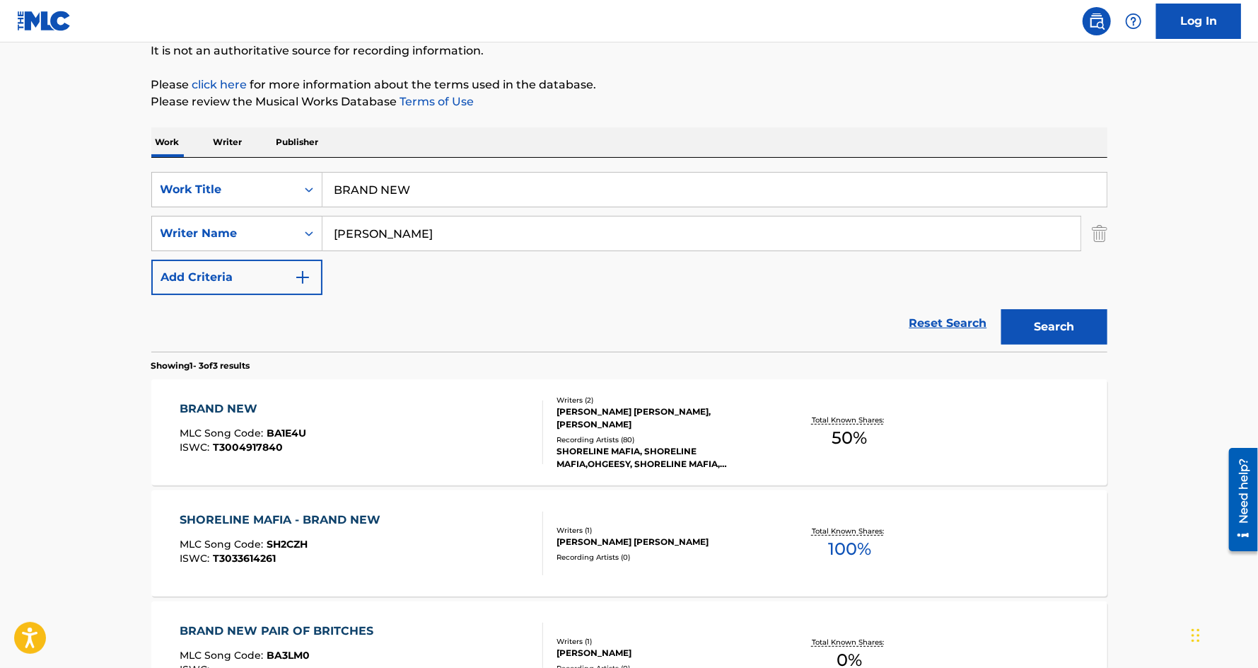
click at [214, 412] on div "BRAND NEW" at bounding box center [243, 408] width 127 height 17
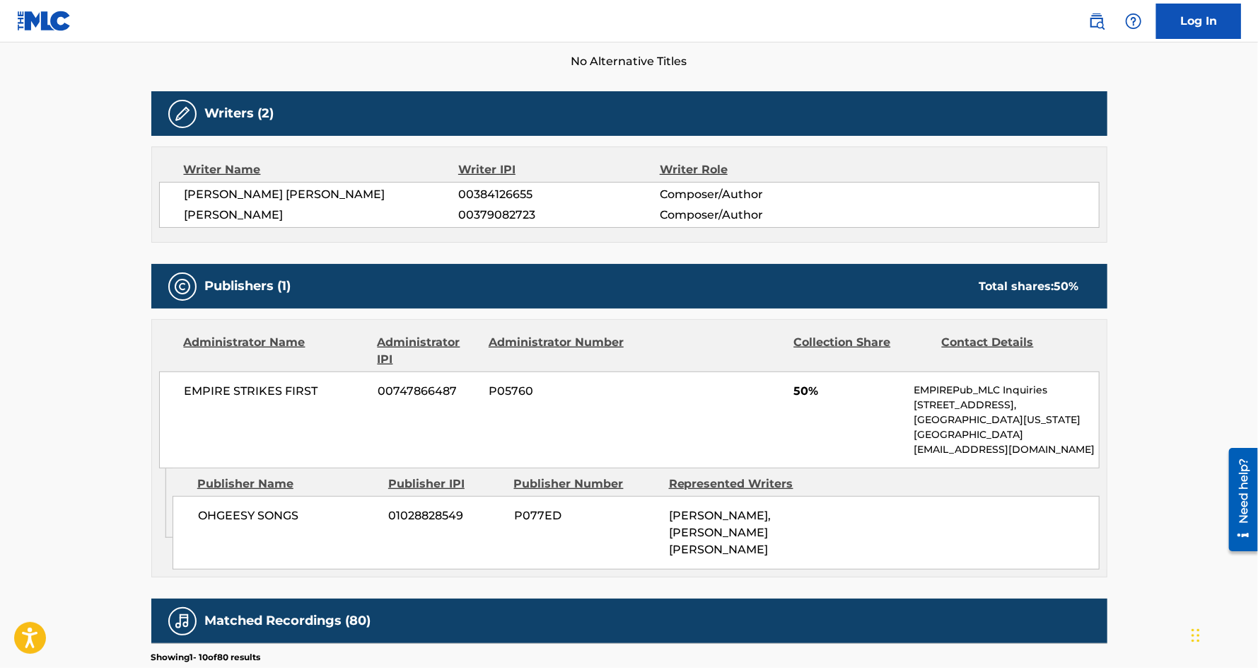
scroll to position [394, 0]
